Goal: Task Accomplishment & Management: Use online tool/utility

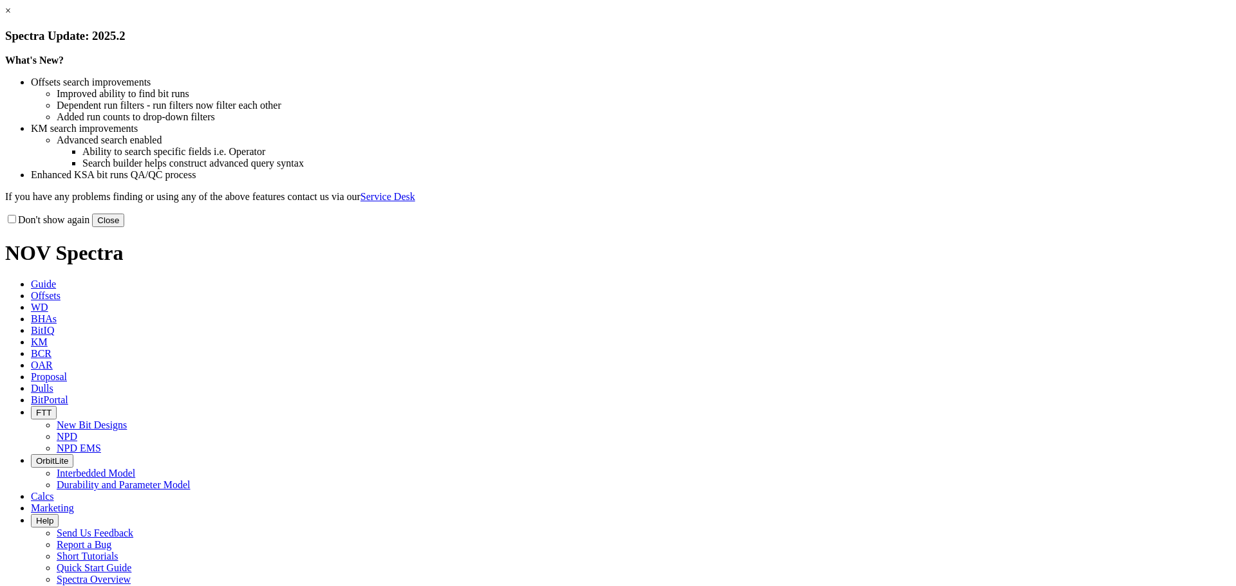
click at [124, 227] on button "Close" at bounding box center [108, 221] width 32 height 14
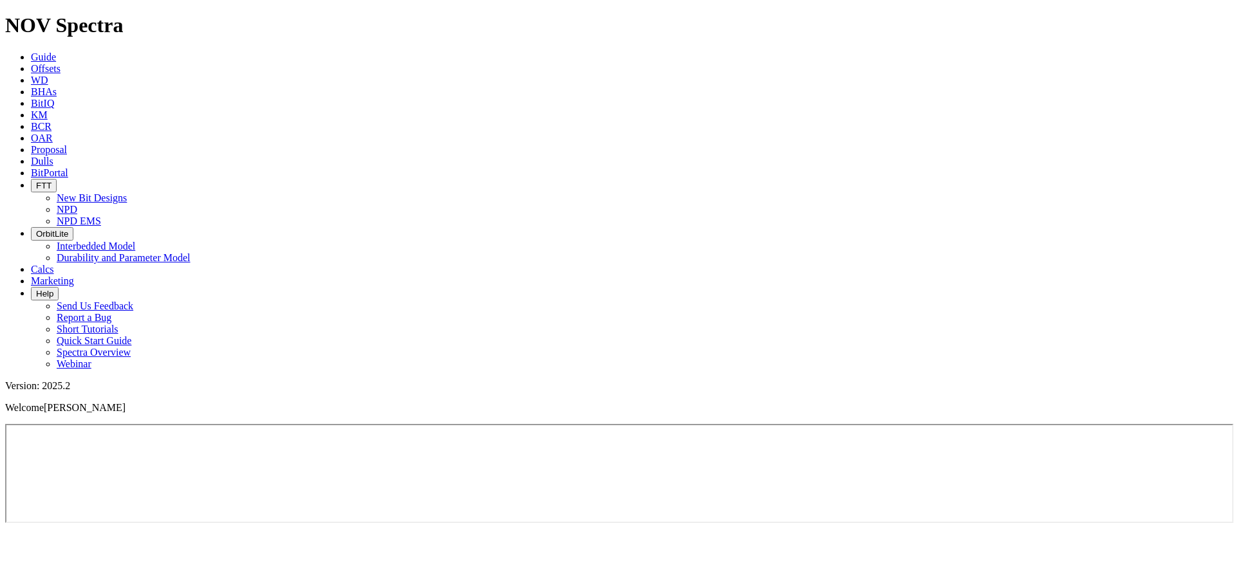
click at [36, 181] on icon "button" at bounding box center [36, 186] width 0 height 10
click at [127, 192] on link "New Bit Designs" at bounding box center [92, 197] width 70 height 11
click at [31, 167] on icon at bounding box center [31, 172] width 0 height 11
click at [36, 181] on icon "button" at bounding box center [36, 186] width 0 height 10
click at [127, 192] on link "New Bit Designs" at bounding box center [92, 197] width 70 height 11
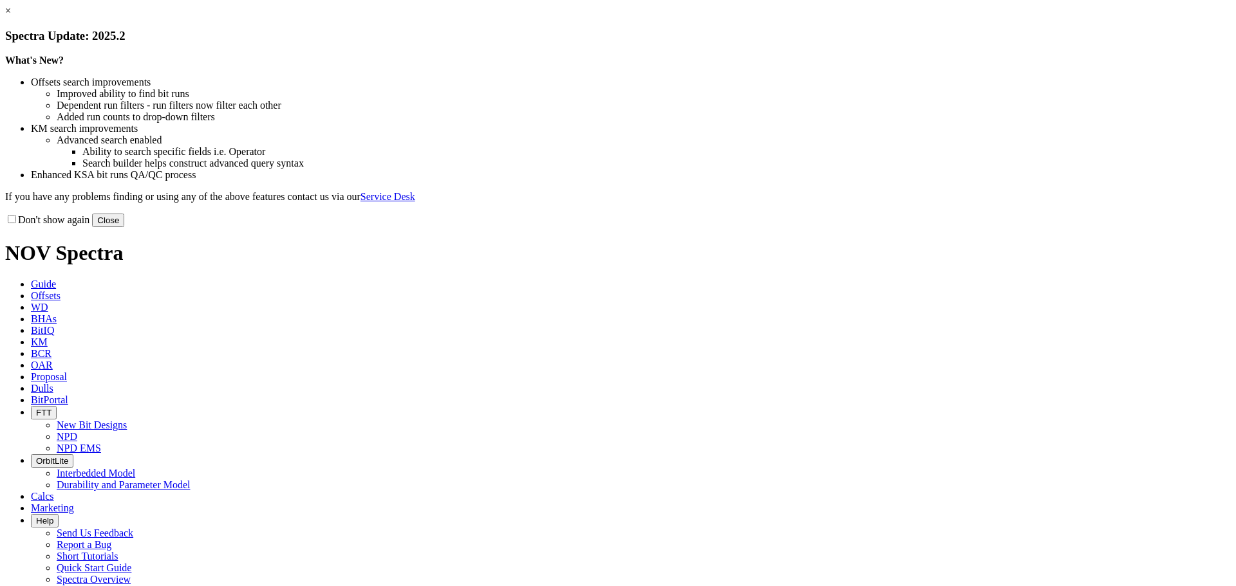
click at [124, 227] on button "Close" at bounding box center [108, 221] width 32 height 14
